Goal: Task Accomplishment & Management: Complete application form

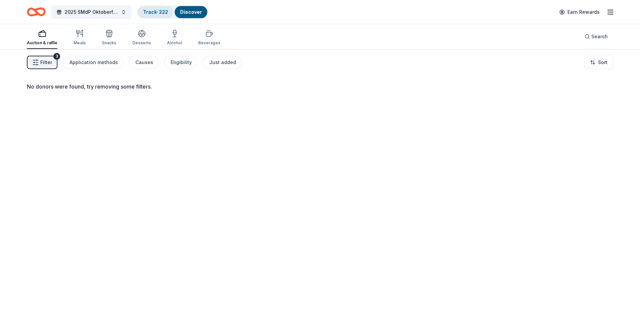
click at [154, 11] on link "Track · 222" at bounding box center [155, 12] width 25 height 6
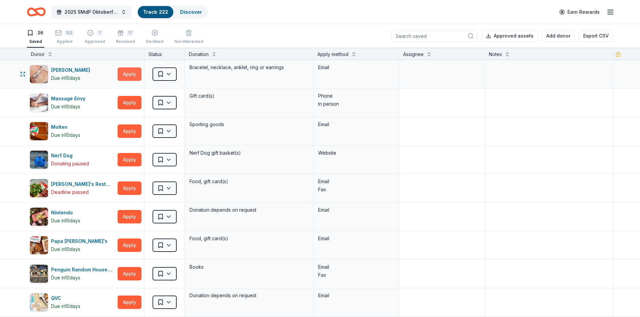
click at [127, 74] on button "Apply" at bounding box center [130, 74] width 24 height 13
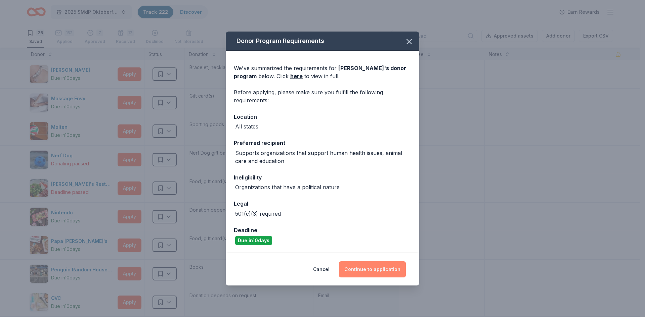
click at [361, 272] on button "Continue to application" at bounding box center [372, 270] width 67 height 16
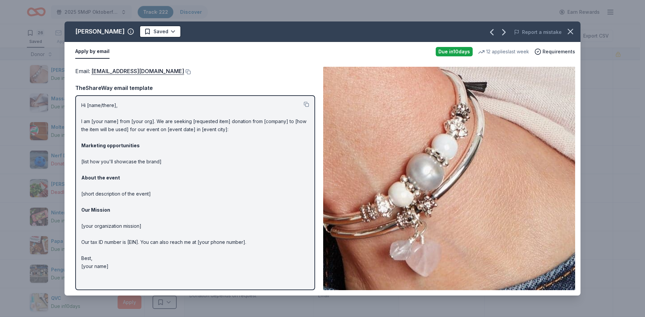
click at [14, 21] on div "[PERSON_NAME] Saved Report a mistake Apply by email Due [DATE] 12 applies last …" at bounding box center [322, 158] width 645 height 317
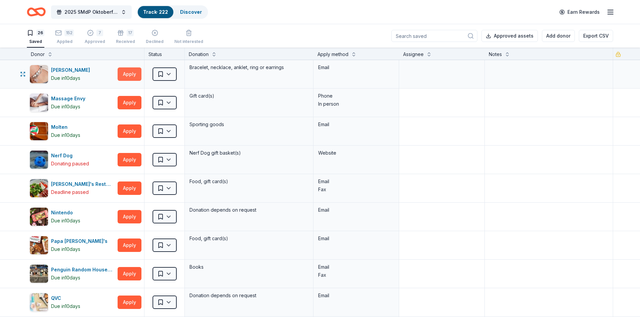
click at [133, 77] on button "Apply" at bounding box center [130, 74] width 24 height 13
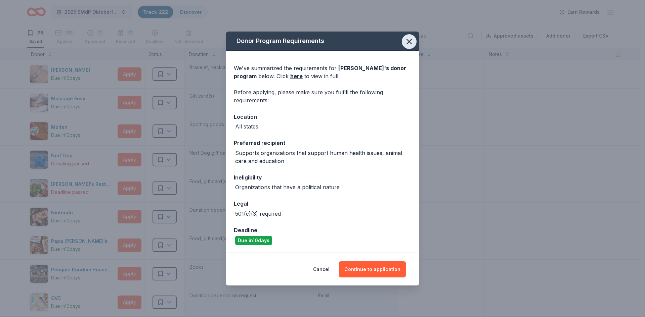
click at [411, 44] on icon "button" at bounding box center [409, 41] width 5 height 5
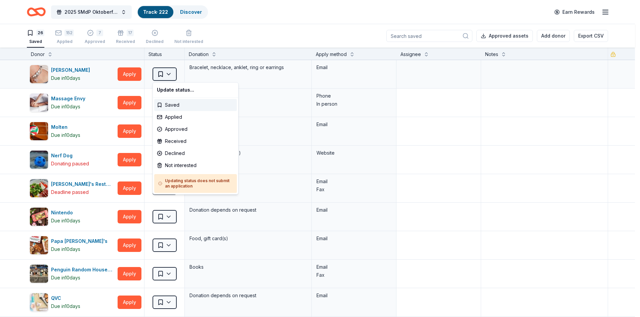
click at [160, 75] on html "2025 SMdP Oktoberfest Track · 222 Discover Earn Rewards 26 Saved 152 Applied 7 …" at bounding box center [320, 158] width 640 height 317
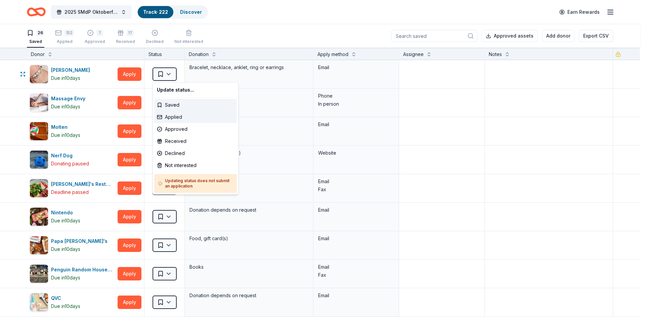
click at [169, 116] on div "Applied" at bounding box center [195, 117] width 83 height 12
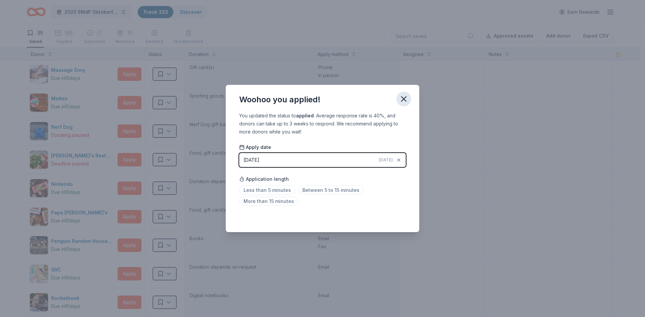
click at [401, 101] on icon "button" at bounding box center [403, 98] width 9 height 9
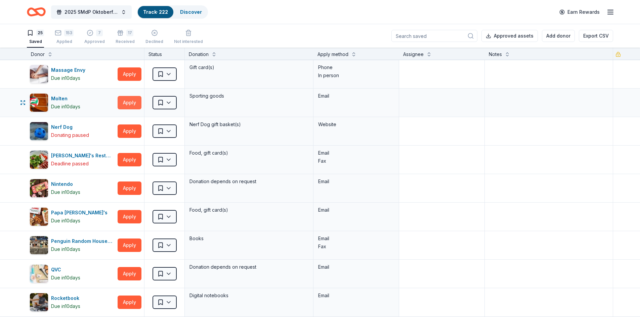
click at [132, 103] on button "Apply" at bounding box center [130, 102] width 24 height 13
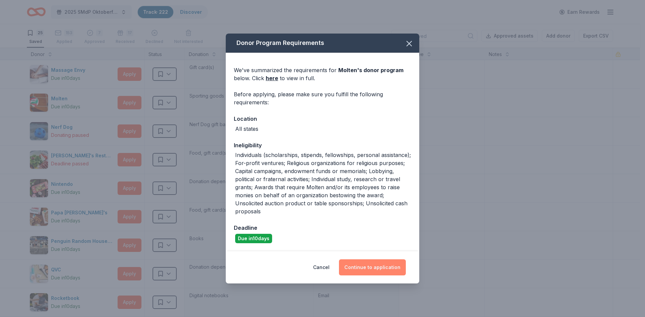
click at [364, 265] on button "Continue to application" at bounding box center [372, 268] width 67 height 16
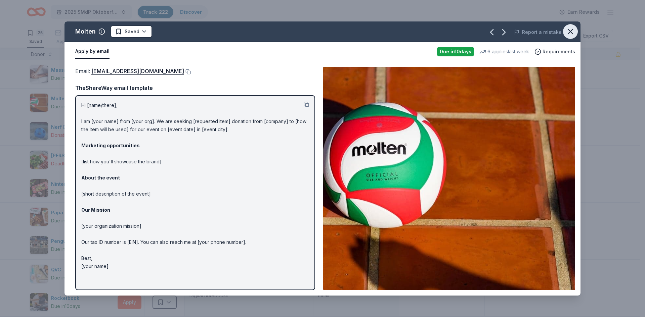
click at [570, 32] on icon "button" at bounding box center [570, 31] width 9 height 9
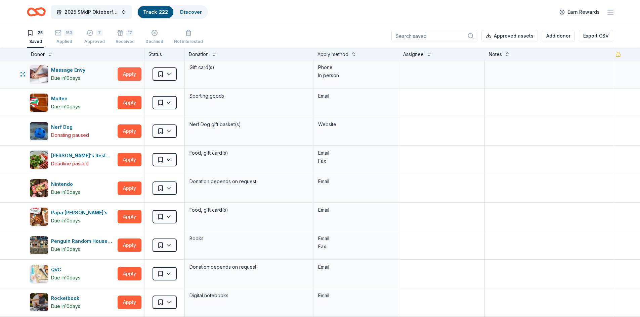
click at [126, 75] on button "Apply" at bounding box center [130, 74] width 24 height 13
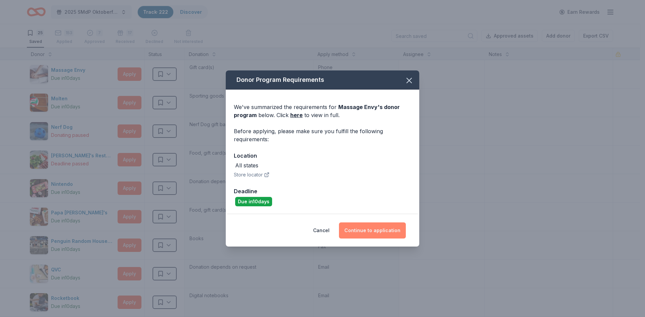
click at [371, 230] on button "Continue to application" at bounding box center [372, 231] width 67 height 16
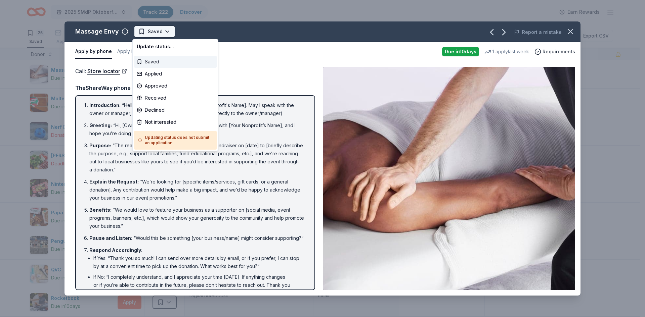
click at [161, 32] on html "2025 SMdP Oktoberfest Track · 222 Discover Earn Rewards 25 Saved 153 Applied 7 …" at bounding box center [322, 158] width 645 height 317
click at [155, 74] on div "Applied" at bounding box center [175, 74] width 83 height 12
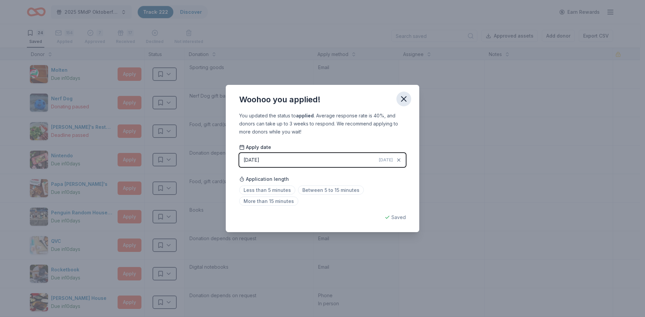
click at [403, 100] on icon "button" at bounding box center [403, 99] width 5 height 5
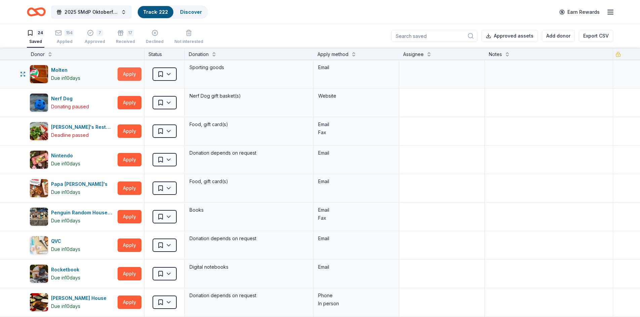
click at [129, 75] on button "Apply" at bounding box center [130, 74] width 24 height 13
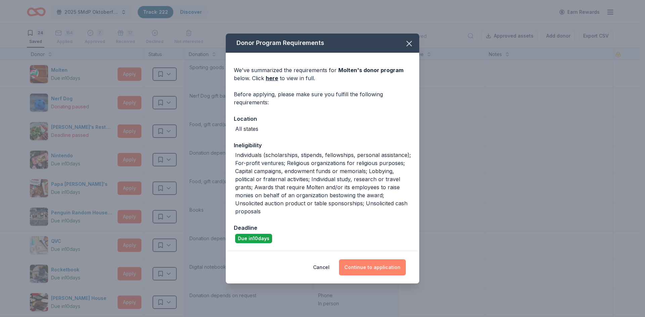
click at [375, 270] on button "Continue to application" at bounding box center [372, 268] width 67 height 16
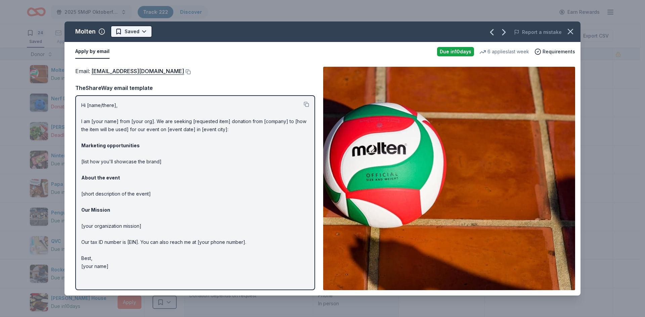
click at [143, 35] on html "2025 SMdP Oktoberfest Track · 222 Discover Earn Rewards 24 Saved 154 Applied 7 …" at bounding box center [322, 158] width 645 height 317
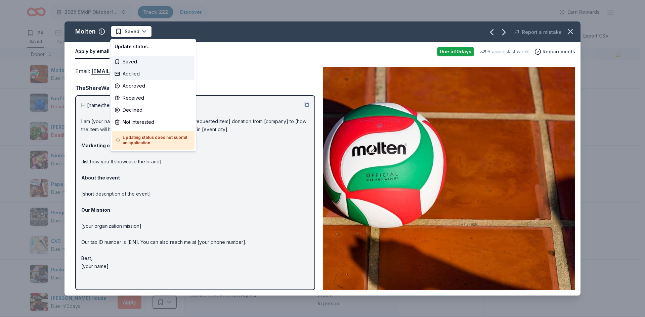
click at [132, 77] on div "Applied" at bounding box center [153, 74] width 83 height 12
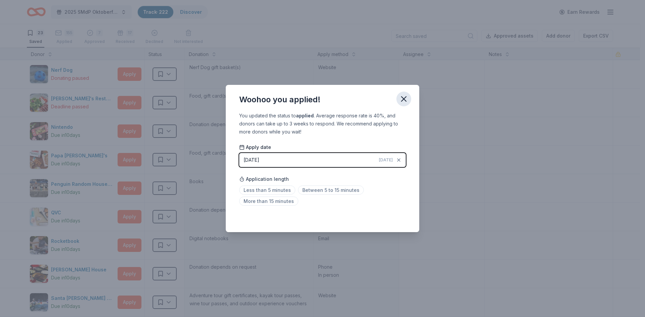
click at [404, 100] on icon "button" at bounding box center [403, 99] width 5 height 5
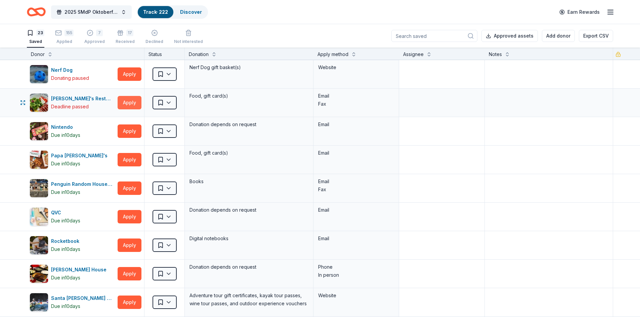
click at [129, 103] on button "Apply" at bounding box center [130, 102] width 24 height 13
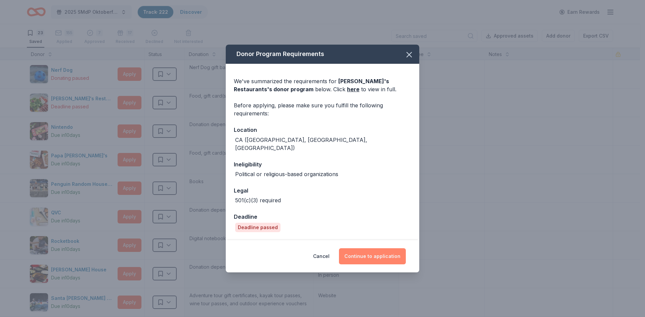
click at [363, 258] on button "Continue to application" at bounding box center [372, 257] width 67 height 16
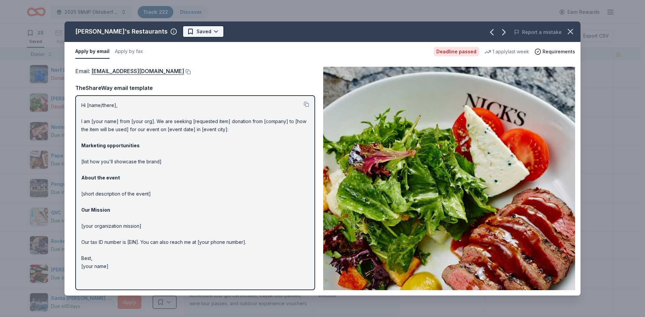
click at [162, 34] on html "2025 SMdP Oktoberfest Track · 222 Discover Earn Rewards 23 Saved 155 Applied 7 …" at bounding box center [322, 158] width 645 height 317
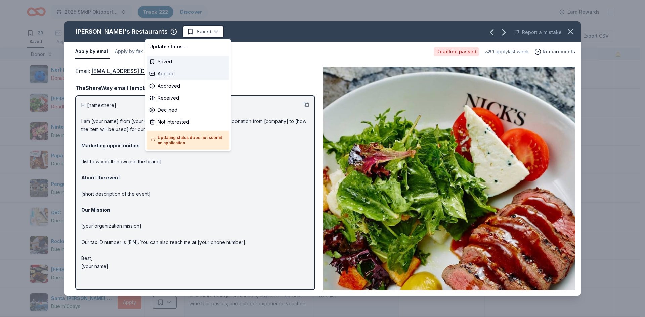
click at [164, 77] on div "Applied" at bounding box center [188, 74] width 83 height 12
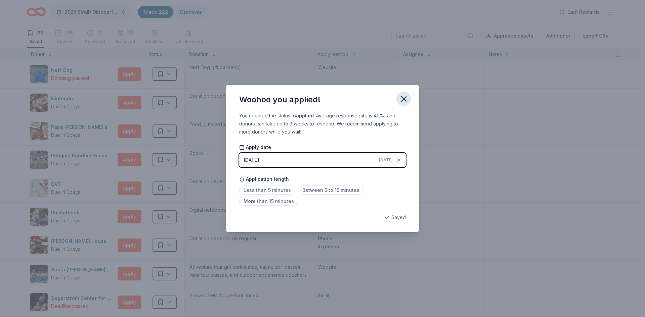
click at [402, 98] on icon "button" at bounding box center [403, 98] width 9 height 9
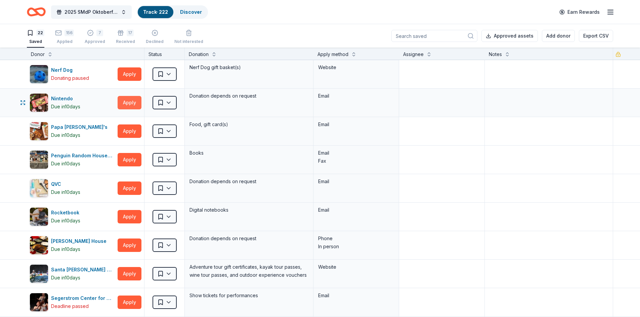
click at [127, 105] on button "Apply" at bounding box center [130, 102] width 24 height 13
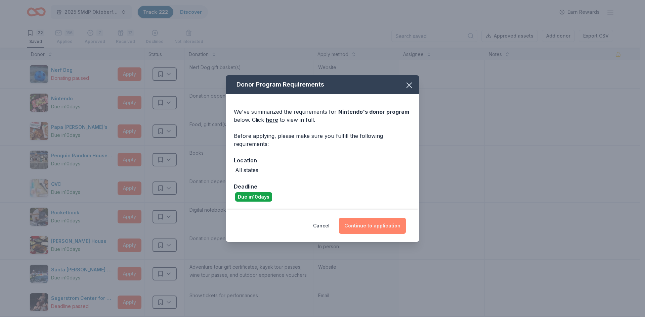
click at [375, 224] on button "Continue to application" at bounding box center [372, 226] width 67 height 16
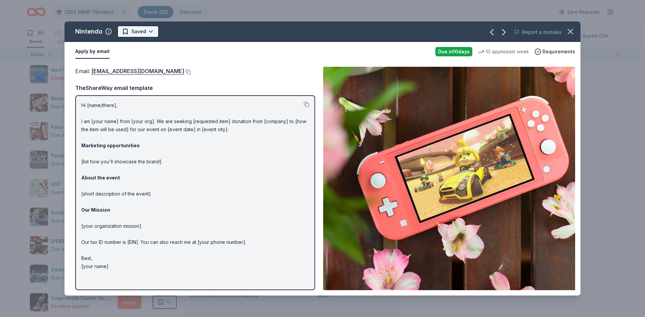
click at [138, 32] on html "2025 SMdP Oktoberfest Track · 222 Discover Earn Rewards 22 Saved 156 Applied 7 …" at bounding box center [322, 158] width 645 height 317
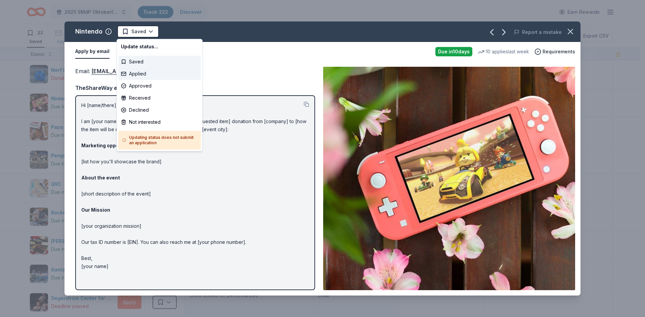
click at [137, 76] on div "Applied" at bounding box center [159, 74] width 83 height 12
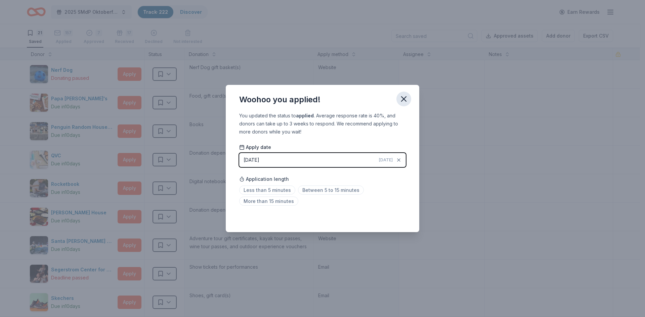
click at [404, 101] on icon "button" at bounding box center [403, 98] width 9 height 9
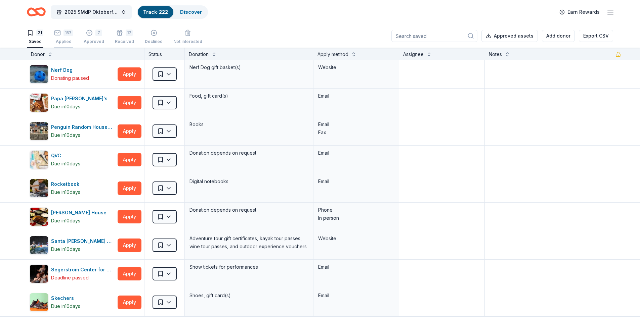
click at [65, 40] on div "Applied" at bounding box center [63, 37] width 19 height 5
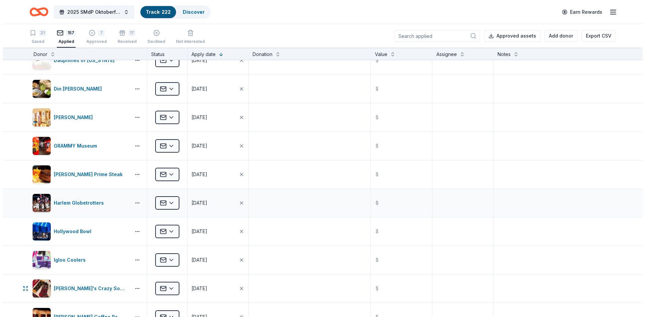
scroll to position [336, 0]
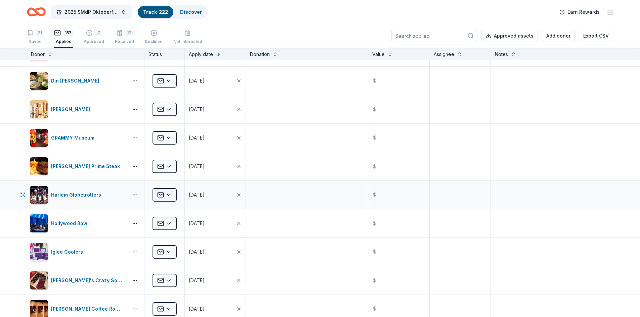
click at [166, 196] on html "2025 SMdP Oktoberfest Track · 222 Discover Earn Rewards 21 Saved 157 Applied 7 …" at bounding box center [320, 158] width 640 height 317
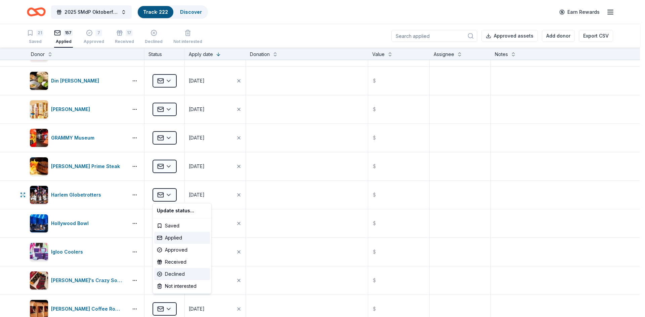
click at [174, 276] on div "Declined" at bounding box center [182, 274] width 56 height 12
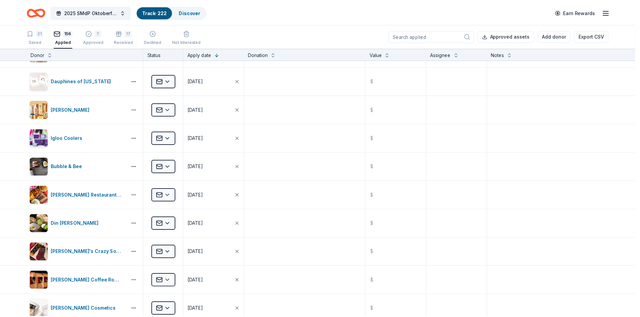
scroll to position [136, 0]
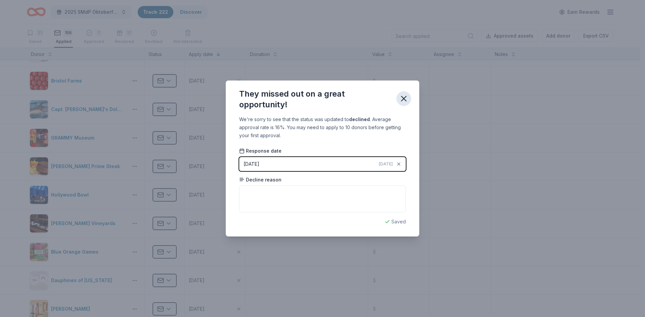
click at [403, 101] on icon "button" at bounding box center [403, 98] width 9 height 9
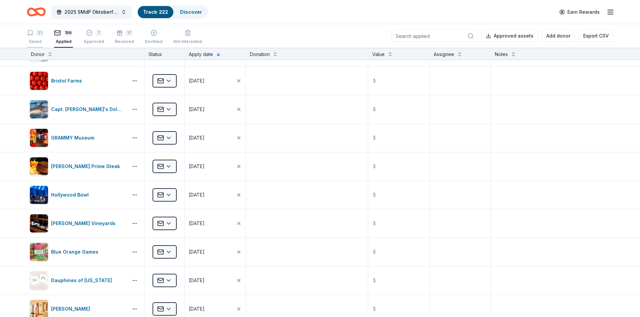
click at [32, 34] on icon "button" at bounding box center [30, 33] width 7 height 7
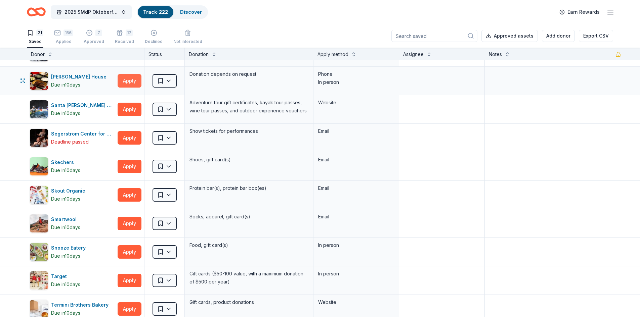
click at [127, 83] on button "Apply" at bounding box center [130, 80] width 24 height 13
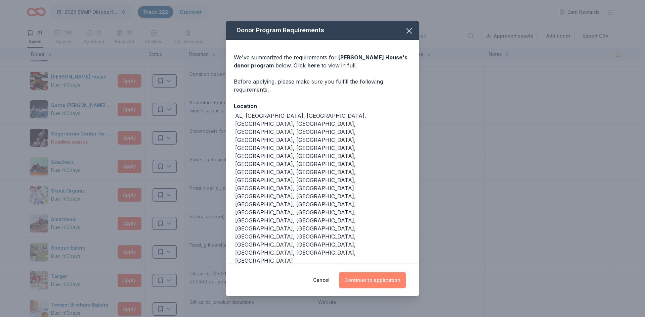
click at [354, 272] on button "Continue to application" at bounding box center [372, 280] width 67 height 16
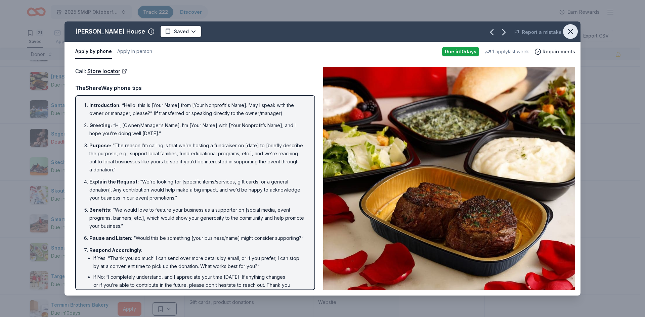
click at [569, 31] on icon "button" at bounding box center [570, 31] width 9 height 9
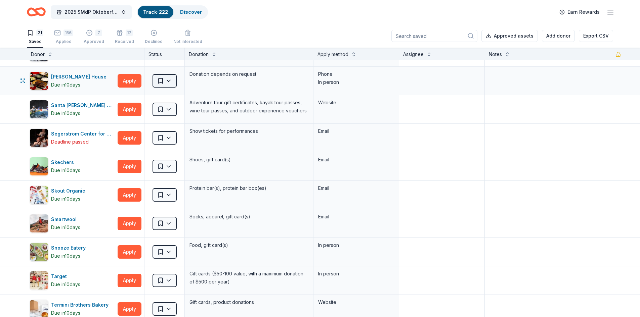
click at [167, 80] on html "2025 SMdP Oktoberfest Track · 222 Discover Earn Rewards 21 Saved 156 Applied 7 …" at bounding box center [320, 158] width 640 height 317
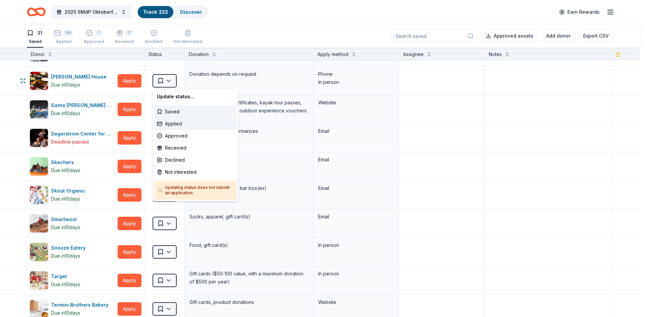
click at [164, 127] on div "Applied" at bounding box center [195, 124] width 83 height 12
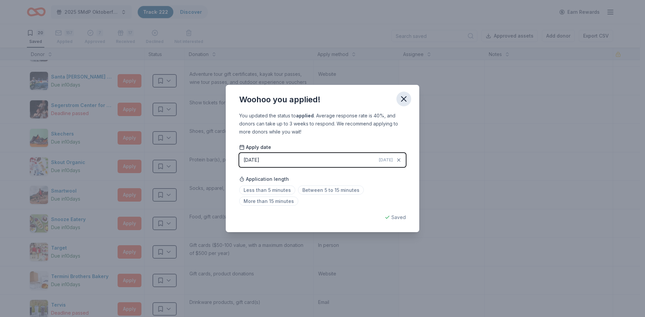
click at [408, 99] on button "button" at bounding box center [403, 99] width 15 height 15
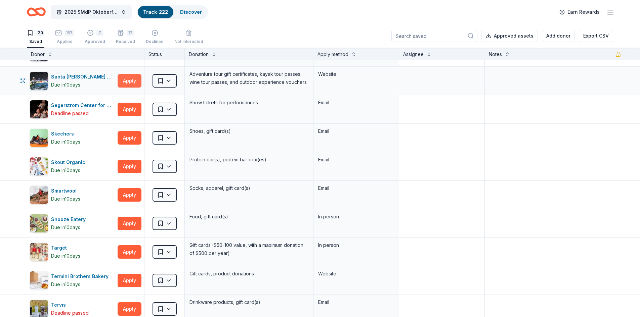
click at [127, 79] on button "Apply" at bounding box center [130, 80] width 24 height 13
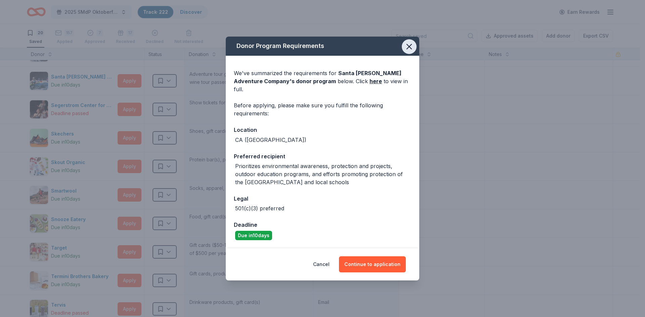
click at [406, 51] on icon "button" at bounding box center [408, 46] width 9 height 9
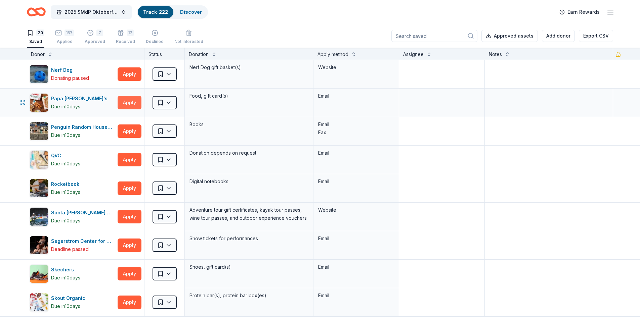
click at [132, 102] on button "Apply" at bounding box center [130, 102] width 24 height 13
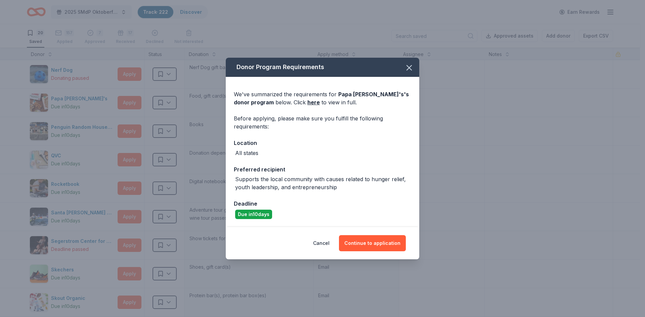
drag, startPoint x: 372, startPoint y: 243, endPoint x: 331, endPoint y: 172, distance: 82.4
click at [372, 243] on button "Continue to application" at bounding box center [372, 243] width 67 height 16
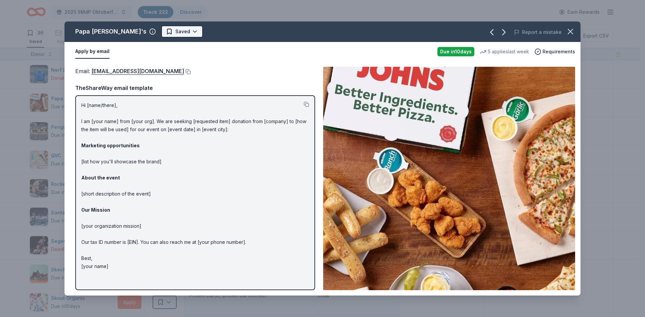
click at [148, 31] on html "2025 SMdP Oktoberfest Track · 222 Discover Earn Rewards 20 Saved 157 Applied 7 …" at bounding box center [322, 158] width 645 height 317
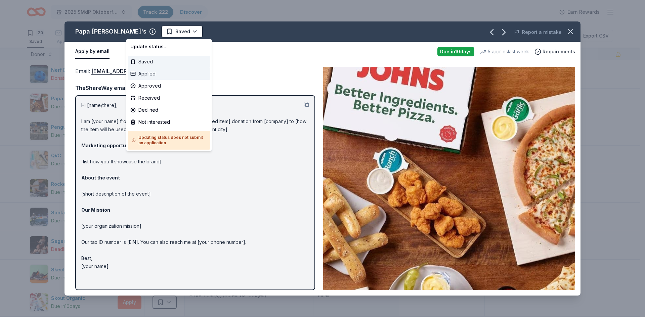
click at [149, 72] on div "Applied" at bounding box center [169, 74] width 83 height 12
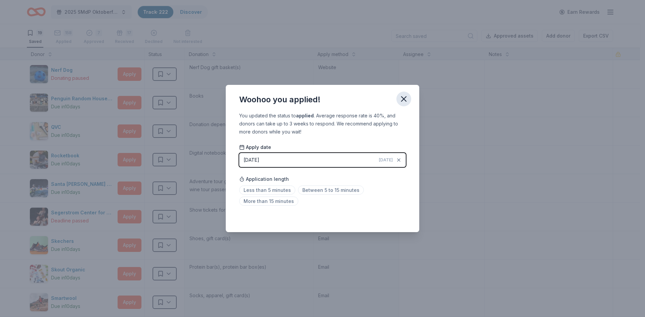
click at [405, 99] on icon "button" at bounding box center [403, 98] width 9 height 9
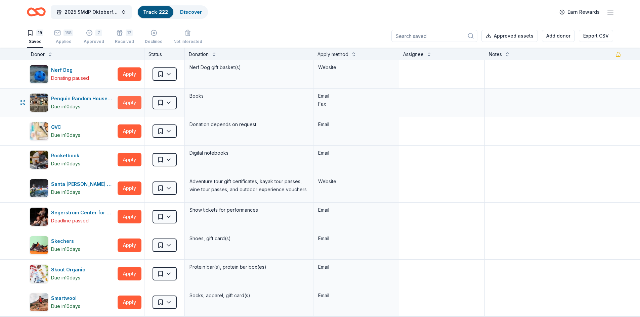
click at [131, 105] on button "Apply" at bounding box center [130, 102] width 24 height 13
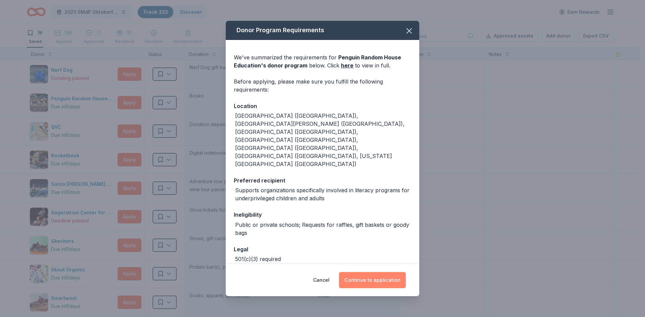
click at [365, 275] on button "Continue to application" at bounding box center [372, 280] width 67 height 16
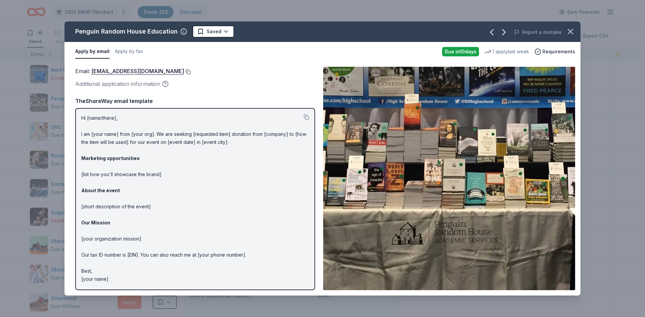
click at [191, 70] on button at bounding box center [187, 71] width 7 height 5
click at [191, 71] on button at bounding box center [187, 71] width 7 height 5
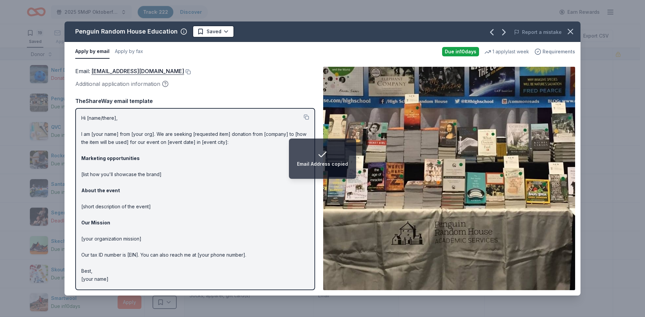
click at [557, 52] on span "Requirements" at bounding box center [558, 52] width 33 height 8
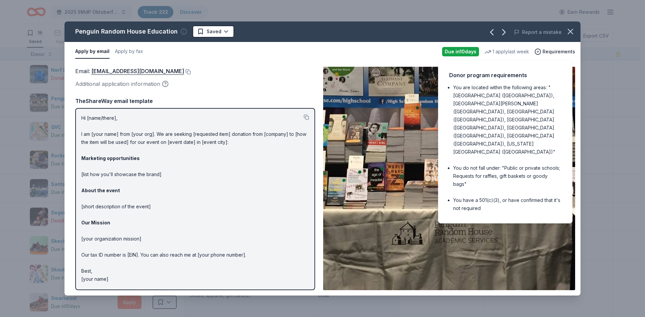
click at [181, 32] on icon "button" at bounding box center [183, 31] width 7 height 7
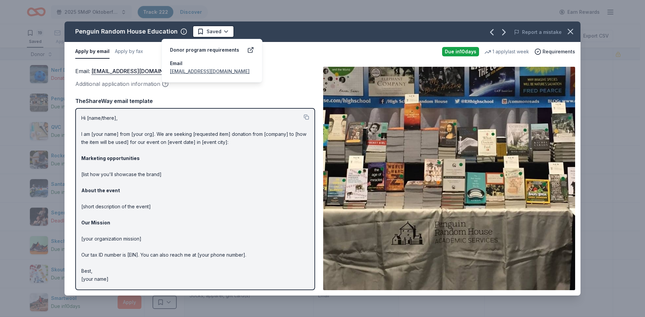
click at [183, 49] on div "Donor program requirements" at bounding box center [204, 50] width 69 height 8
click at [252, 50] on icon at bounding box center [250, 50] width 7 height 7
click at [350, 32] on div "Penguin Random House Education Saved" at bounding box center [219, 32] width 310 height 12
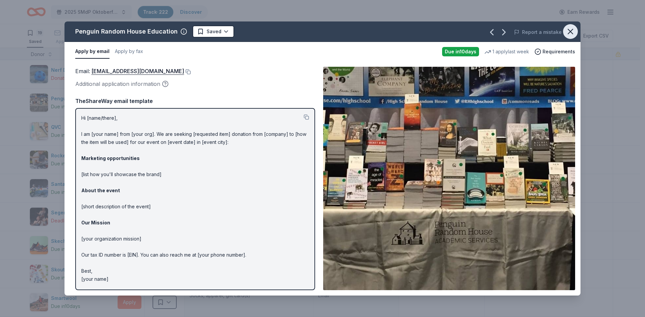
click at [572, 31] on icon "button" at bounding box center [570, 31] width 9 height 9
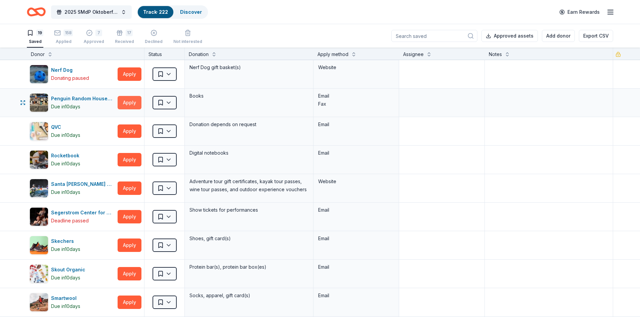
click at [123, 101] on button "Apply" at bounding box center [130, 102] width 24 height 13
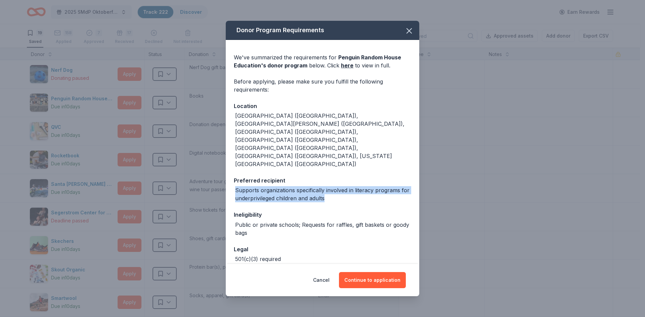
drag, startPoint x: 235, startPoint y: 152, endPoint x: 331, endPoint y: 165, distance: 96.8
click at [331, 186] on div "Supports organizations specifically involved in literacy programs for underpriv…" at bounding box center [323, 194] width 176 height 16
copy div "Supports organizations specifically involved in literacy programs for underpriv…"
click at [364, 278] on button "Continue to application" at bounding box center [372, 280] width 67 height 16
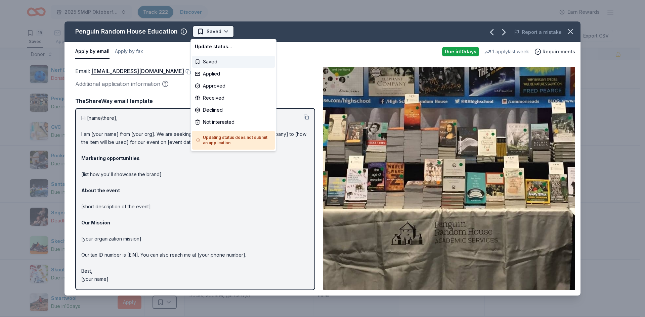
click at [209, 32] on html "2025 SMdP Oktoberfest Track · 222 Discover Earn Rewards 19 Saved 158 Applied 7 …" at bounding box center [322, 158] width 645 height 317
click at [209, 75] on div "Applied" at bounding box center [233, 74] width 83 height 12
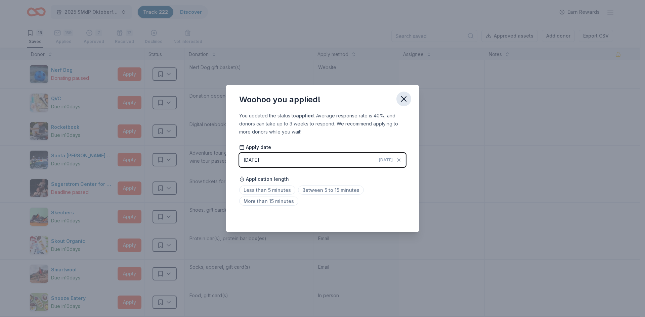
click at [403, 99] on icon "button" at bounding box center [403, 99] width 5 height 5
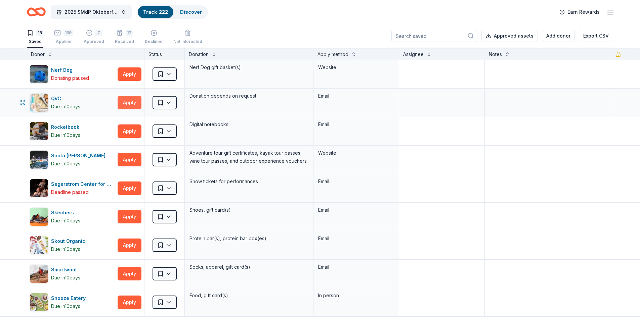
click at [128, 105] on button "Apply" at bounding box center [130, 102] width 24 height 13
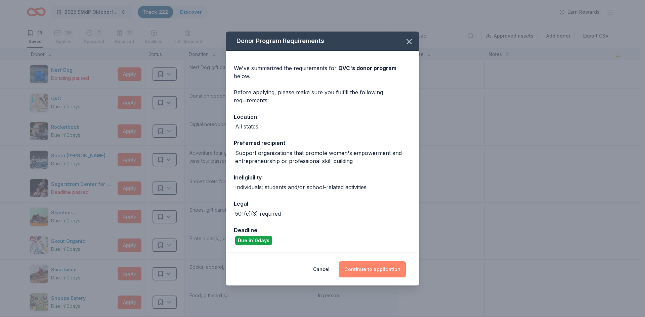
click at [388, 268] on button "Continue to application" at bounding box center [372, 270] width 67 height 16
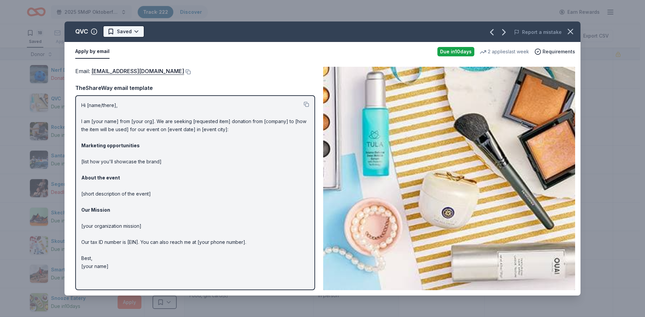
click at [127, 31] on html "2025 SMdP Oktoberfest Track · 222 Discover Earn Rewards 18 Saved 159 Applied 7 …" at bounding box center [322, 158] width 645 height 317
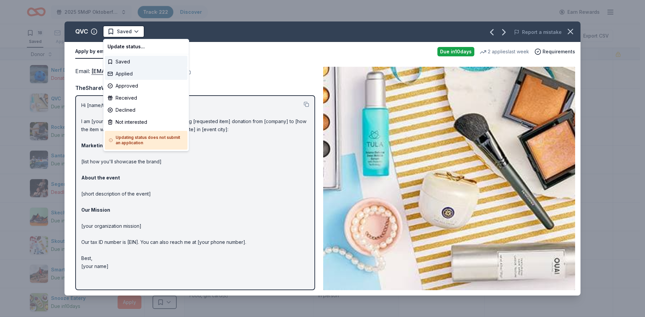
click at [131, 75] on div "Applied" at bounding box center [146, 74] width 83 height 12
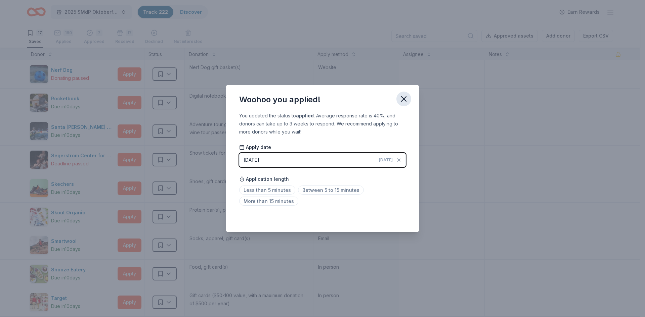
click at [402, 99] on icon "button" at bounding box center [403, 98] width 9 height 9
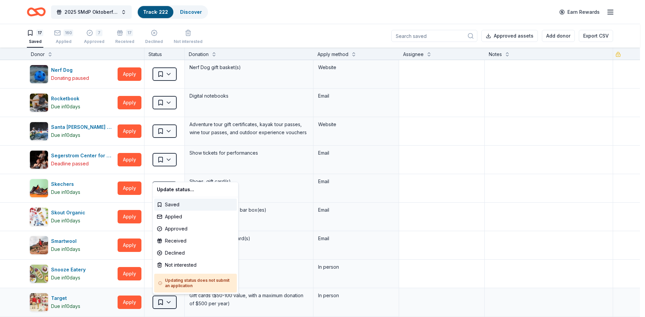
click at [167, 302] on html "2025 SMdP Oktoberfest Track · 222 Discover Earn Rewards 17 Saved 160 Applied 7 …" at bounding box center [322, 158] width 645 height 317
click at [15, 267] on html "2025 SMdP Oktoberfest Track · 222 Discover Earn Rewards 17 Saved 160 Applied 7 …" at bounding box center [322, 158] width 645 height 317
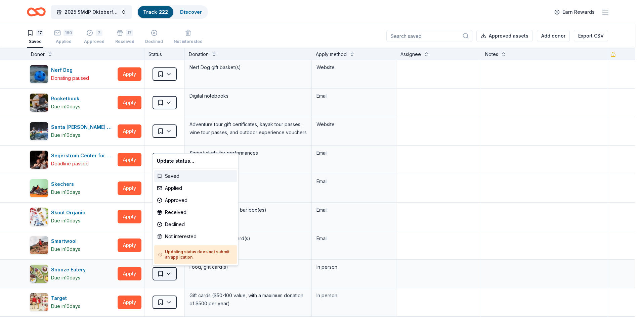
click at [169, 275] on html "2025 SMdP Oktoberfest Track · 222 Discover Earn Rewards 17 Saved 160 Applied 7 …" at bounding box center [320, 158] width 640 height 317
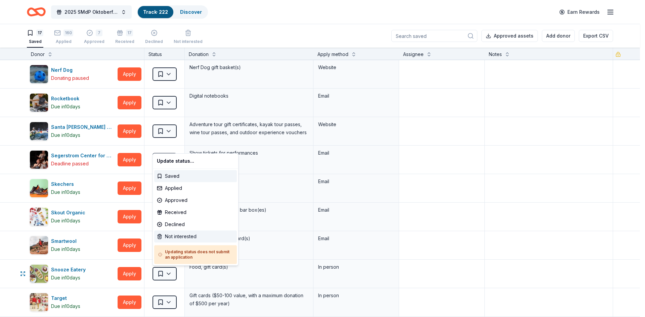
click at [169, 239] on div "Not interested" at bounding box center [195, 237] width 83 height 12
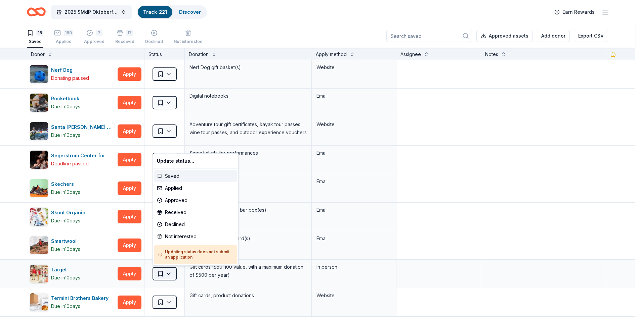
click at [171, 273] on html "2025 SMdP Oktoberfest Track · 221 Discover Earn Rewards 16 Saved 160 Applied 7 …" at bounding box center [320, 158] width 640 height 317
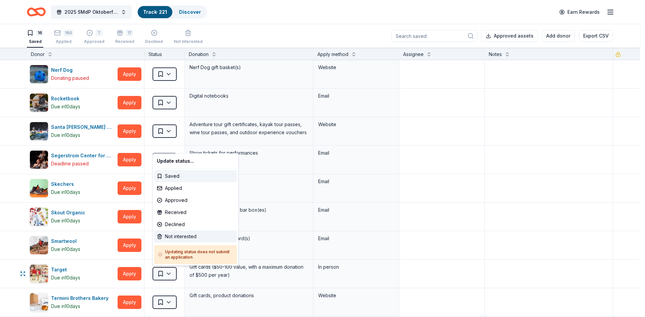
click at [186, 236] on div "Not interested" at bounding box center [195, 237] width 83 height 12
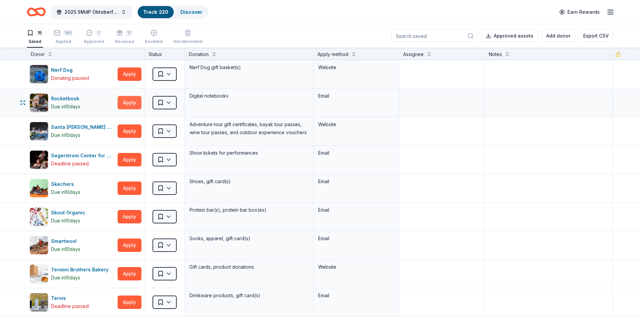
click at [131, 104] on button "Apply" at bounding box center [130, 102] width 24 height 13
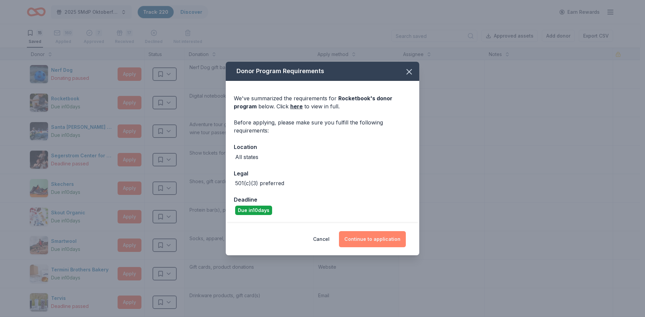
click at [368, 239] on button "Continue to application" at bounding box center [372, 239] width 67 height 16
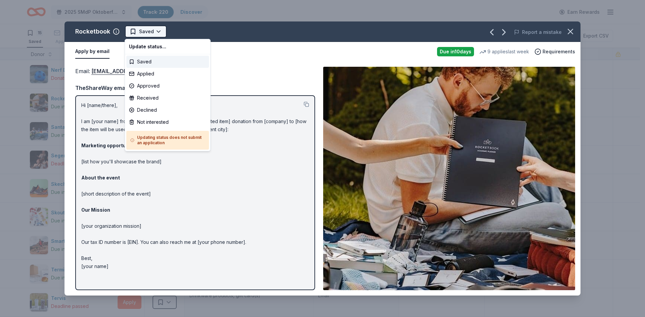
click at [160, 32] on html "2025 SMdP Oktoberfest Track · 220 Discover Earn Rewards 15 Saved 160 Applied 7 …" at bounding box center [322, 158] width 645 height 317
click at [150, 74] on div "Applied" at bounding box center [167, 74] width 83 height 12
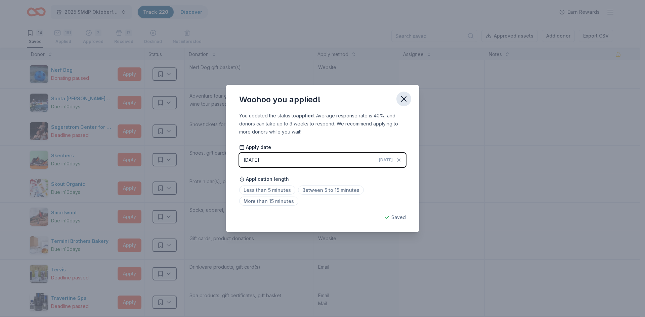
click at [404, 102] on icon "button" at bounding box center [403, 98] width 9 height 9
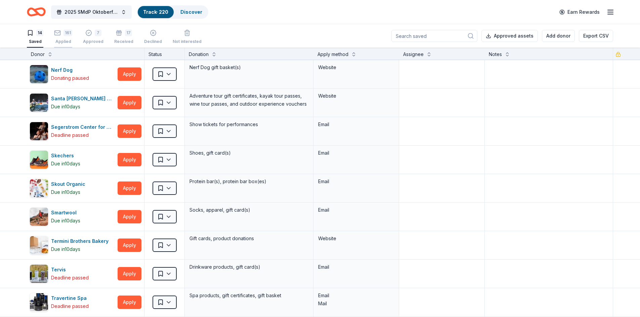
click at [65, 36] on div "161 Applied" at bounding box center [63, 33] width 18 height 15
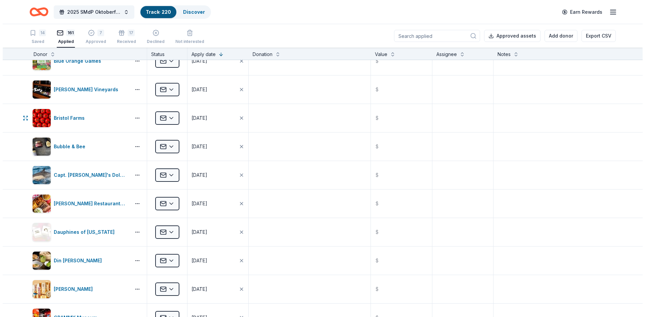
scroll to position [302, 0]
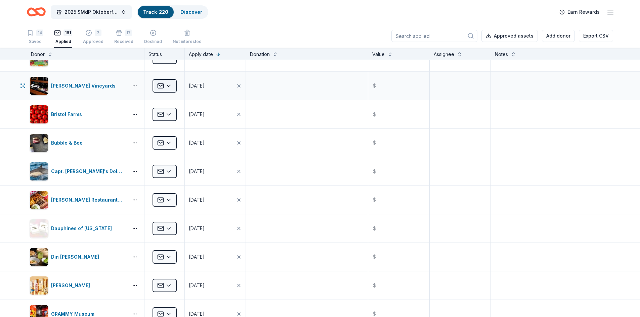
click at [168, 86] on html "2025 SMdP Oktoberfest Track · 220 Discover Earn Rewards 14 Saved 161 Applied 7 …" at bounding box center [320, 158] width 640 height 317
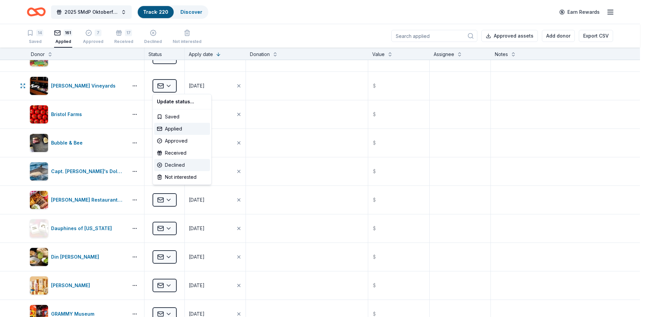
click at [169, 165] on div "Declined" at bounding box center [182, 165] width 56 height 12
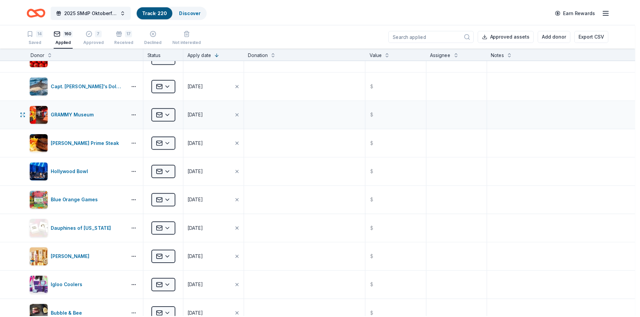
scroll to position [245, 0]
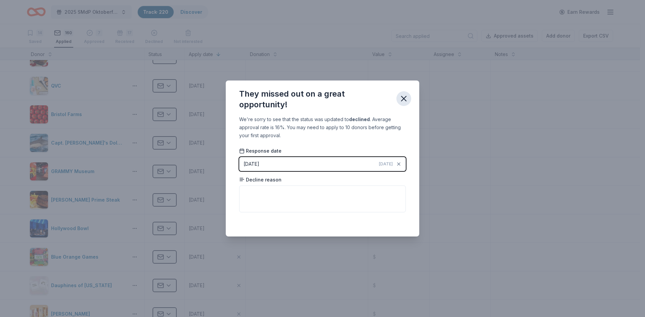
click at [401, 98] on icon "button" at bounding box center [403, 98] width 9 height 9
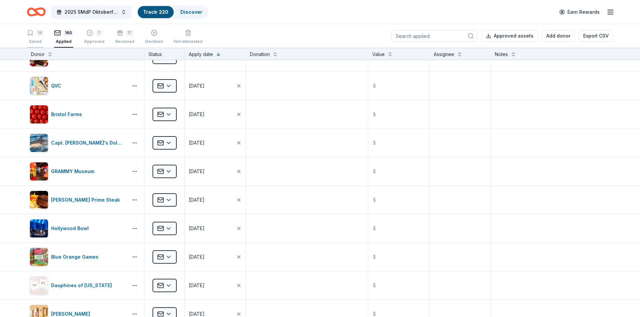
click at [37, 34] on div "14" at bounding box center [39, 33] width 7 height 7
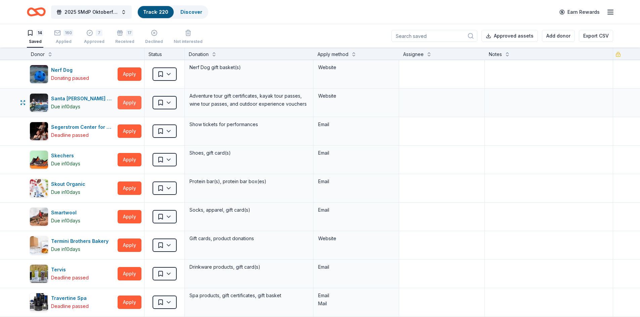
click at [132, 104] on button "Apply" at bounding box center [130, 102] width 24 height 13
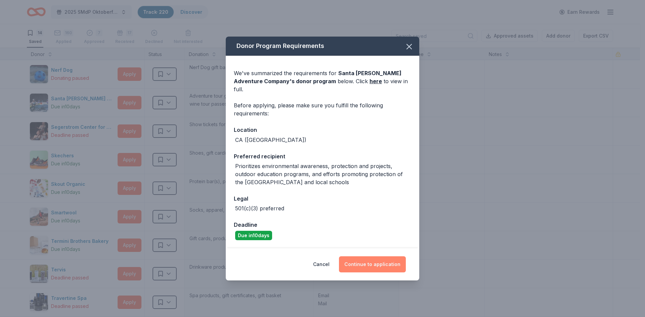
click at [370, 263] on button "Continue to application" at bounding box center [372, 265] width 67 height 16
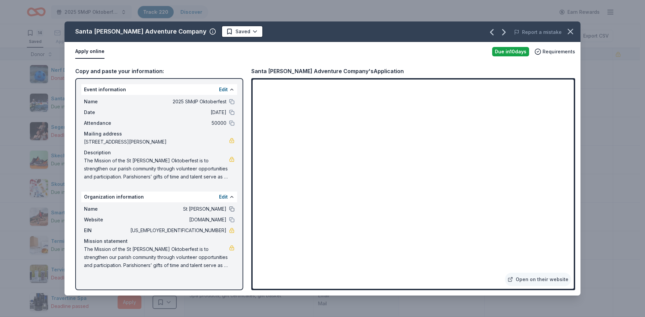
click at [233, 211] on button at bounding box center [231, 209] width 5 height 5
click at [211, 29] on html "2025 SMdP Oktoberfest Track · 220 Discover Earn Rewards 14 Saved 160 Applied 7 …" at bounding box center [322, 158] width 645 height 317
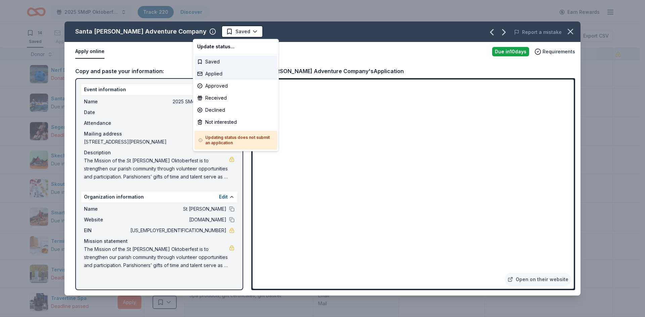
click at [214, 73] on div "Applied" at bounding box center [235, 74] width 83 height 12
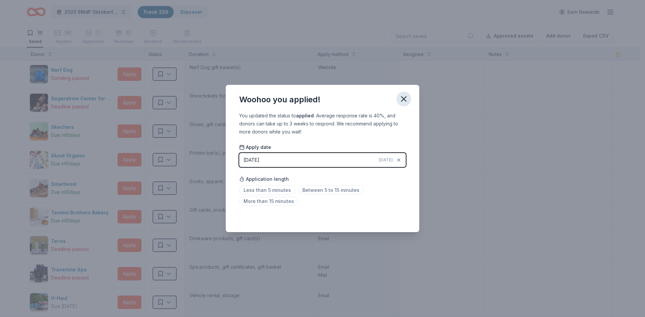
click at [403, 100] on icon "button" at bounding box center [403, 98] width 9 height 9
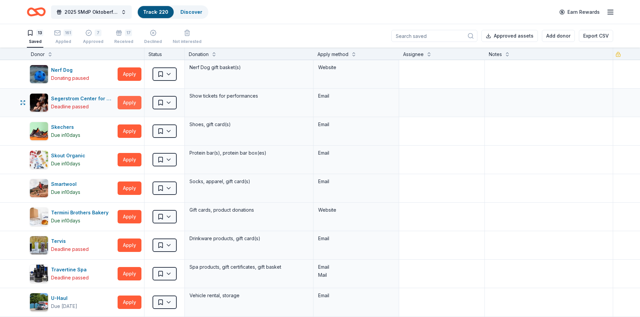
click at [125, 104] on button "Apply" at bounding box center [130, 102] width 24 height 13
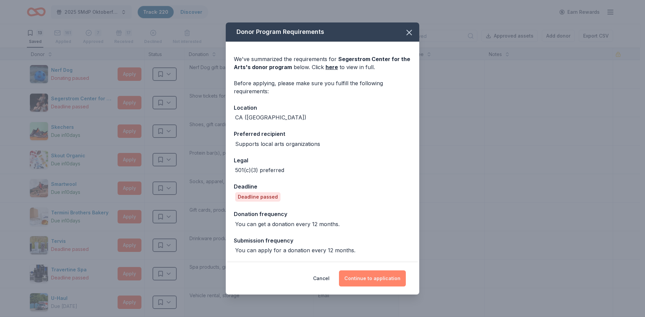
click at [381, 279] on button "Continue to application" at bounding box center [372, 279] width 67 height 16
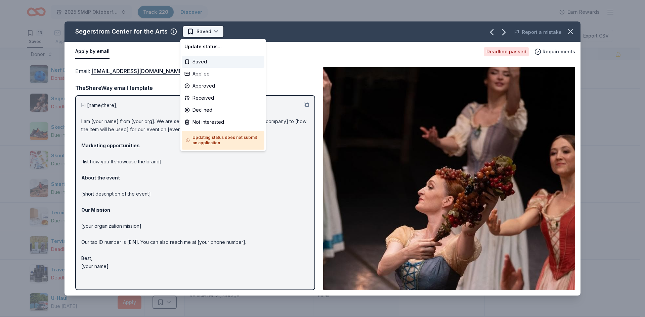
click at [203, 30] on html "2025 SMdP Oktoberfest Track · 220 Discover Earn Rewards 13 Saved 161 Applied 7 …" at bounding box center [322, 158] width 645 height 317
click at [204, 72] on div "Applied" at bounding box center [223, 74] width 83 height 12
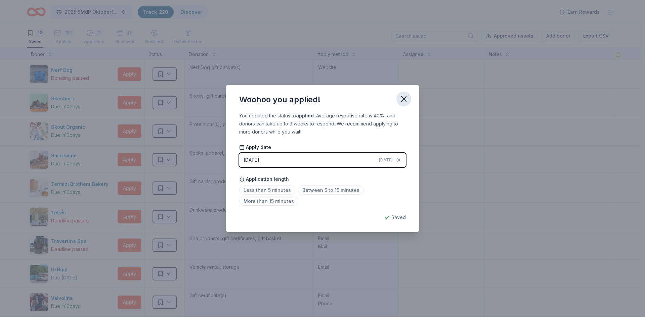
click at [405, 96] on icon "button" at bounding box center [403, 98] width 9 height 9
